Goal: Information Seeking & Learning: Learn about a topic

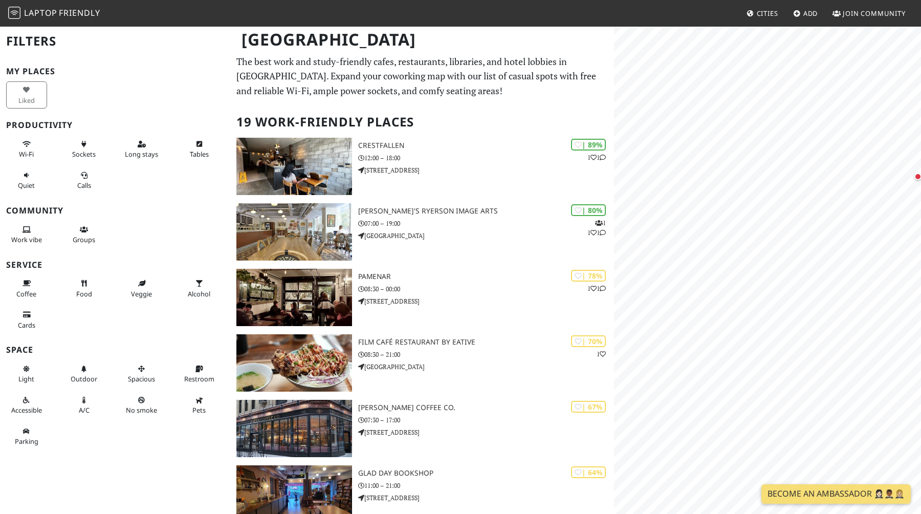
drag, startPoint x: 711, startPoint y: 325, endPoint x: 760, endPoint y: 325, distance: 48.1
click at [760, 325] on div "Map marker" at bounding box center [759, 325] width 7 height 7
click at [678, 363] on div "Map marker" at bounding box center [678, 366] width 7 height 7
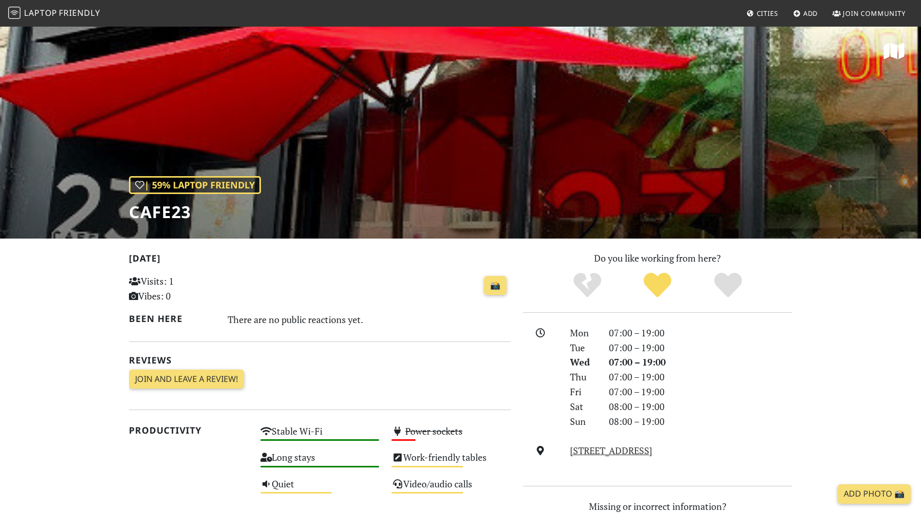
click at [294, 165] on div "| 59% Laptop Friendly Cafe23" at bounding box center [460, 132] width 921 height 213
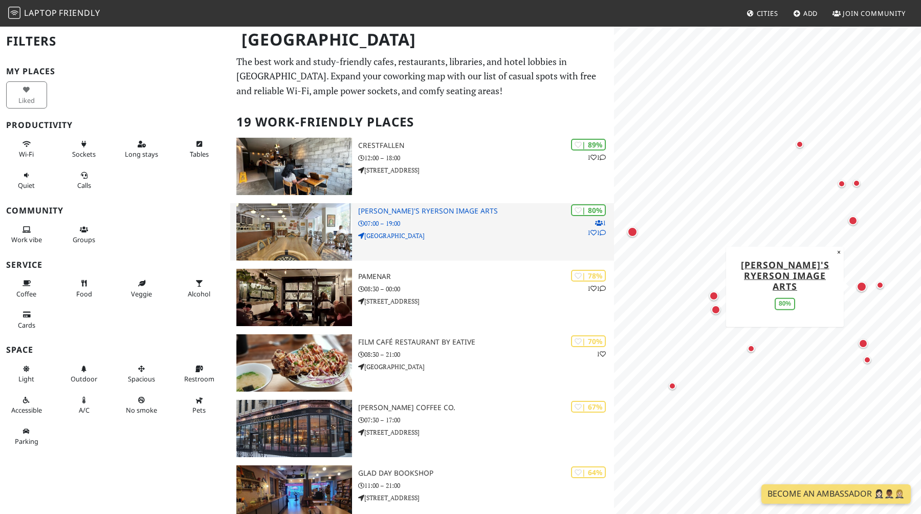
click at [398, 211] on h3 "Balzac's Ryerson Image Arts" at bounding box center [486, 211] width 256 height 9
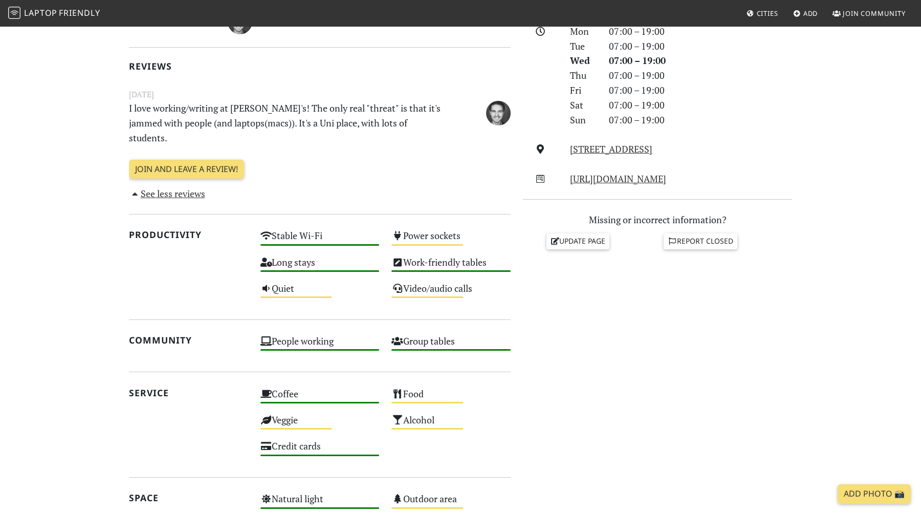
scroll to position [293, 0]
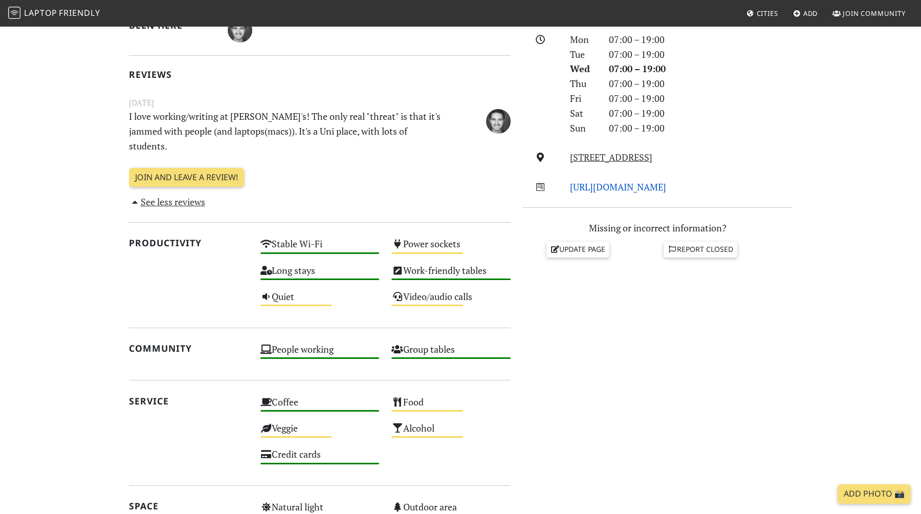
click at [636, 189] on link "http://www.balzacs.com/locations/ryerson-image-arts/" at bounding box center [618, 187] width 96 height 12
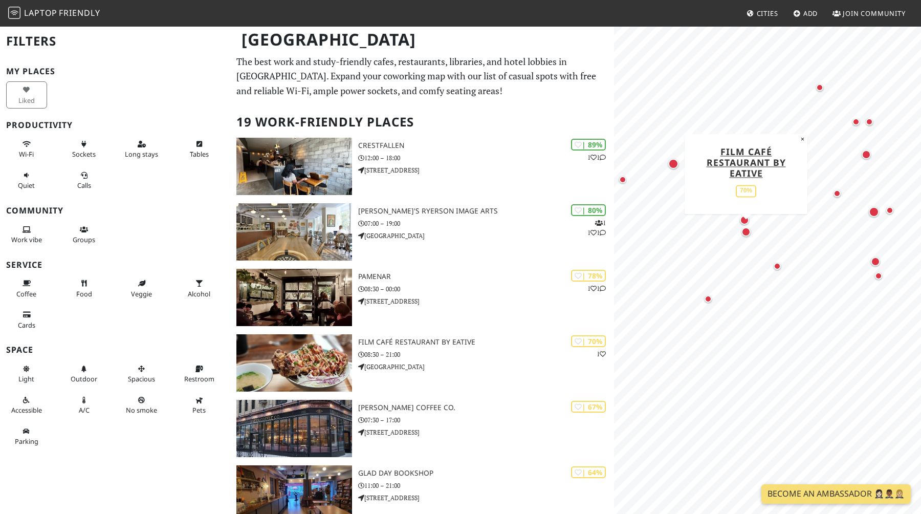
click at [741, 229] on div "Map marker" at bounding box center [745, 231] width 13 height 13
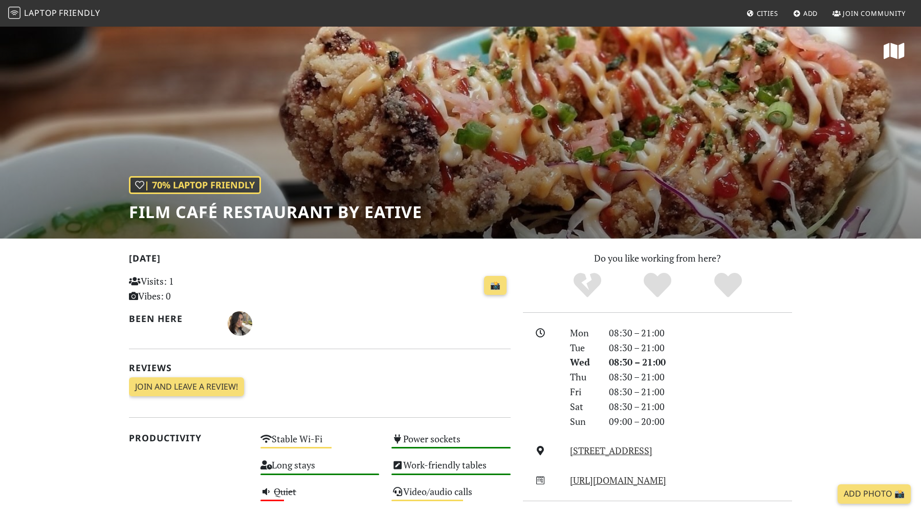
click at [352, 203] on h1 "Film Café Restaurant by Eative" at bounding box center [275, 211] width 293 height 19
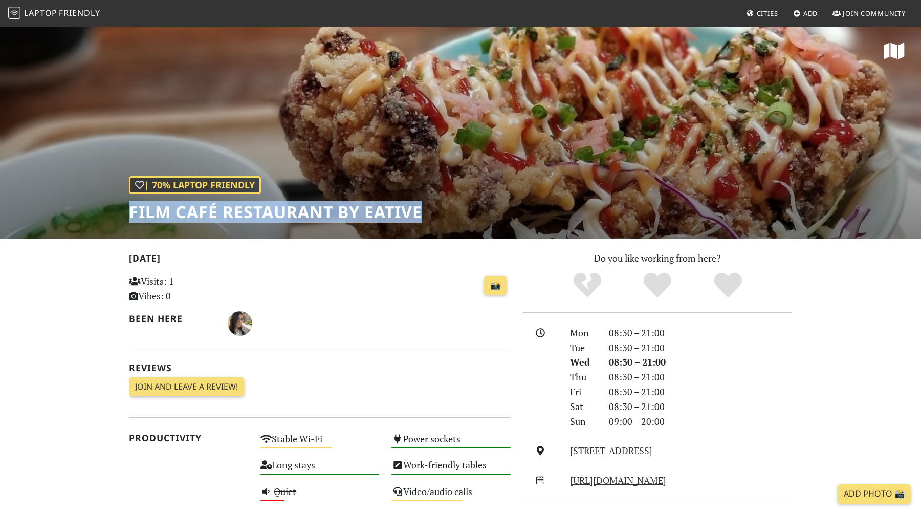
click at [352, 203] on h1 "Film Café Restaurant by Eative" at bounding box center [275, 211] width 293 height 19
copy div "Film Café Restaurant by Eative"
